Goal: Find specific page/section: Find specific page/section

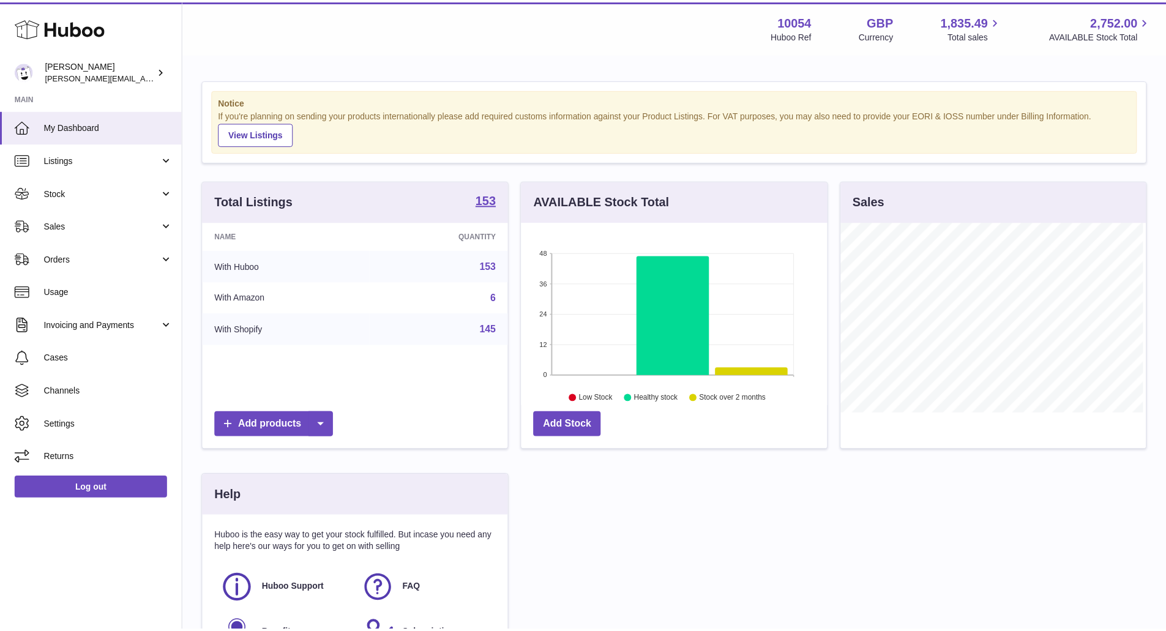
scroll to position [191, 308]
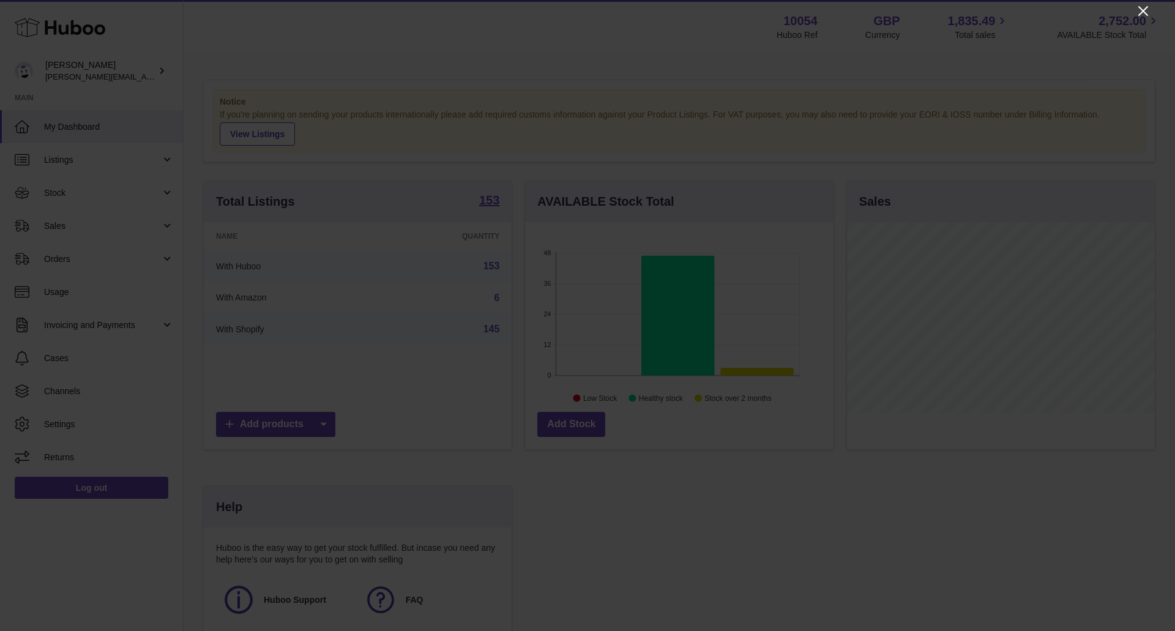
click at [1137, 11] on icon "Close" at bounding box center [1143, 11] width 15 height 15
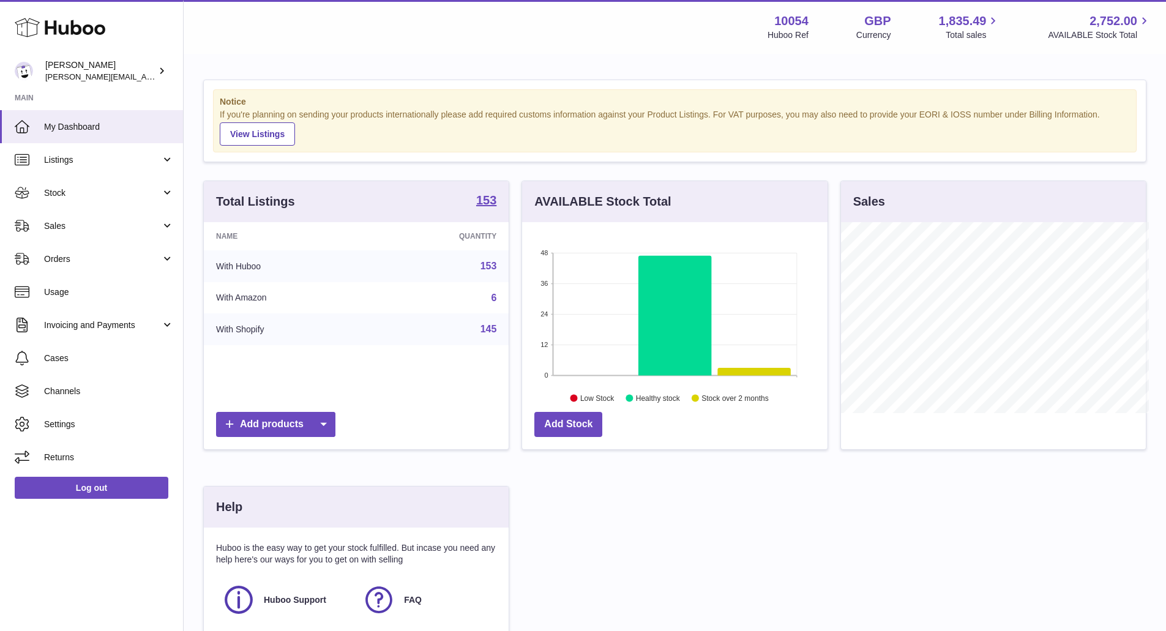
scroll to position [611904, 611790]
click at [136, 189] on span "Stock" at bounding box center [102, 193] width 117 height 12
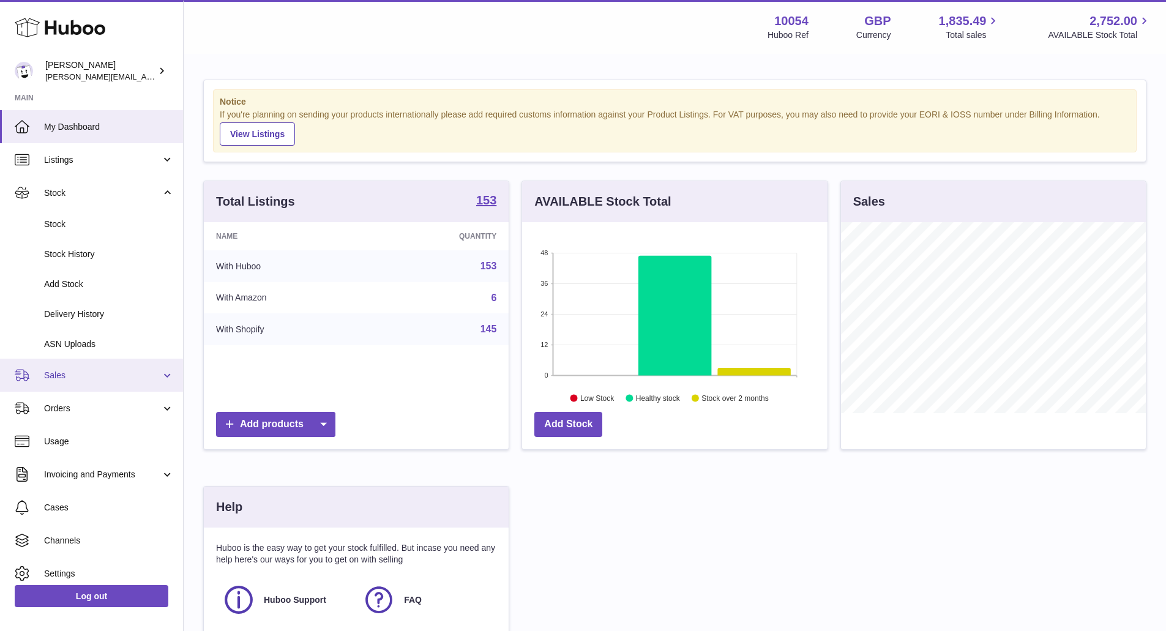
click at [130, 363] on link "Sales" at bounding box center [91, 375] width 183 height 33
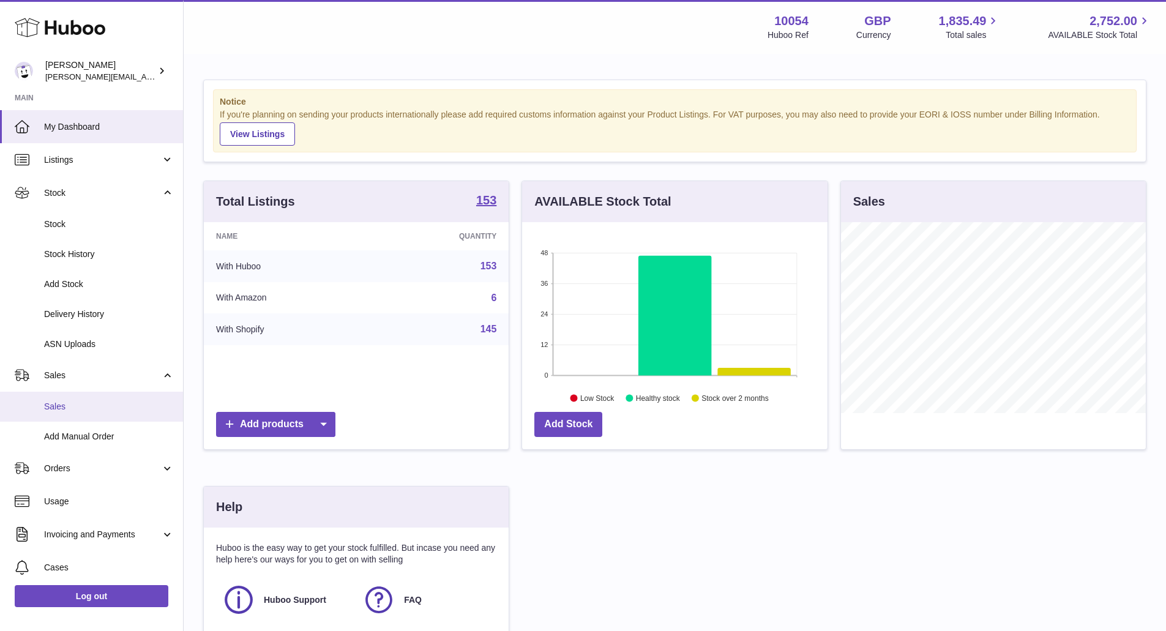
click at [120, 400] on link "Sales" at bounding box center [91, 407] width 183 height 30
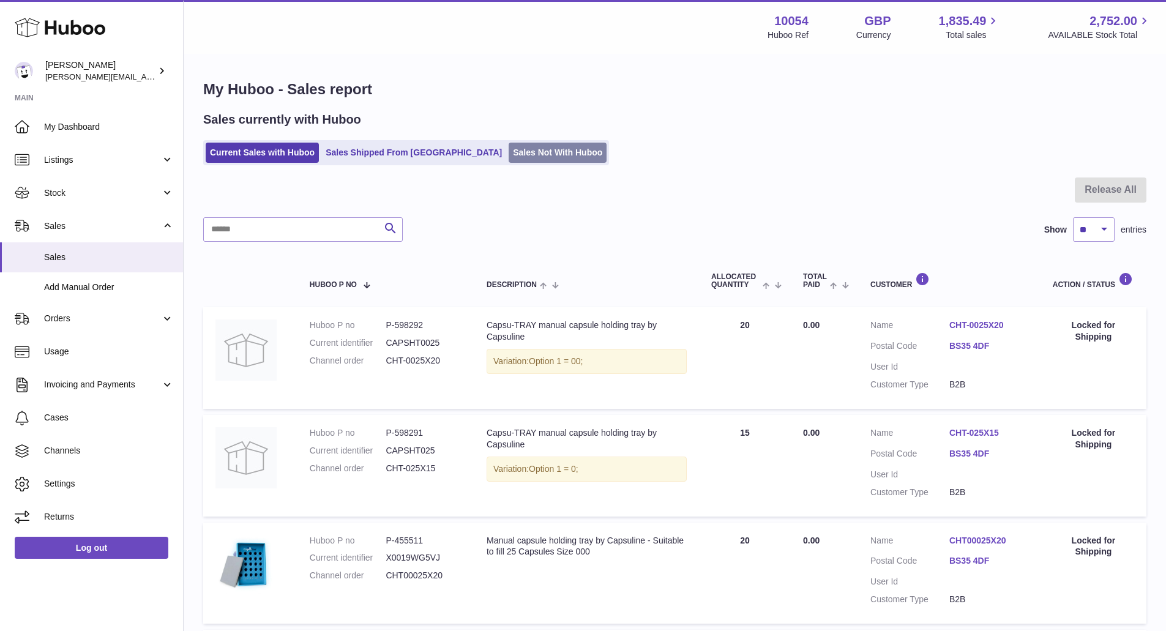
click at [509, 149] on link "Sales Not With Huboo" at bounding box center [558, 153] width 98 height 20
